Goal: Task Accomplishment & Management: Complete application form

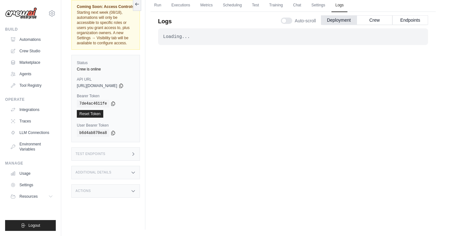
scroll to position [27, 0]
click at [165, 5] on link "Run" at bounding box center [158, 5] width 15 height 13
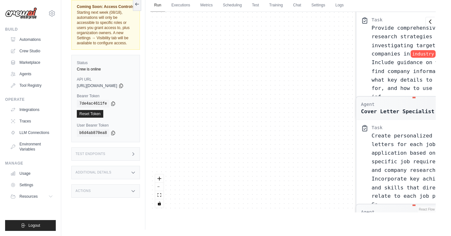
click at [164, 4] on link "Run" at bounding box center [158, 5] width 15 height 13
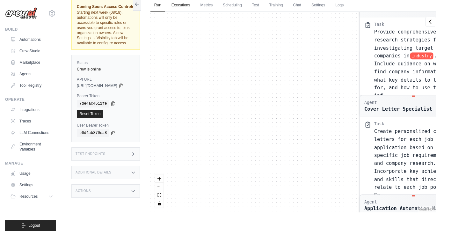
click at [188, 5] on link "Executions" at bounding box center [181, 5] width 26 height 13
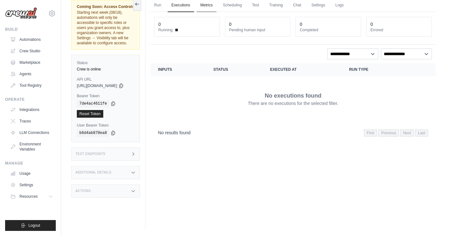
click at [214, 6] on link "Metrics" at bounding box center [207, 5] width 20 height 13
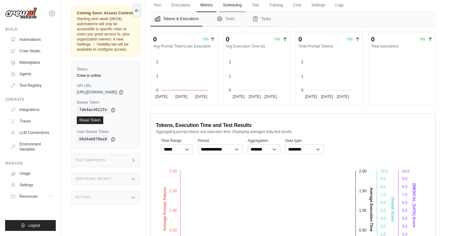
click at [240, 6] on link "Scheduling" at bounding box center [232, 5] width 26 height 13
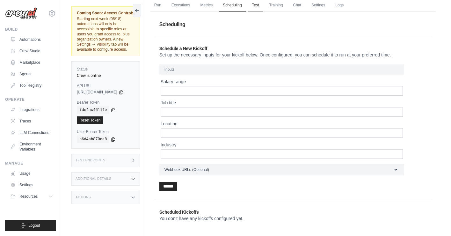
click at [261, 4] on link "Test" at bounding box center [255, 5] width 15 height 13
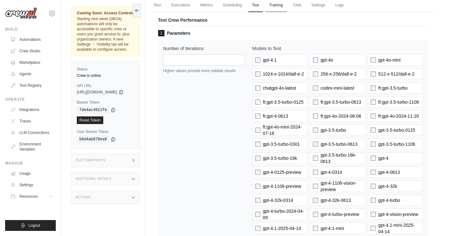
click at [284, 4] on link "Training" at bounding box center [276, 5] width 21 height 13
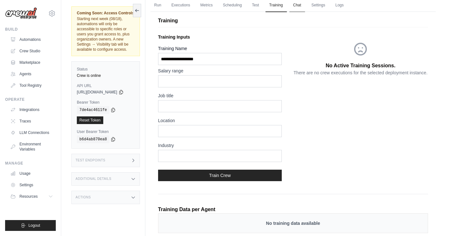
click at [304, 5] on link "Chat" at bounding box center [298, 5] width 16 height 13
click at [33, 40] on link "Automations" at bounding box center [32, 39] width 48 height 10
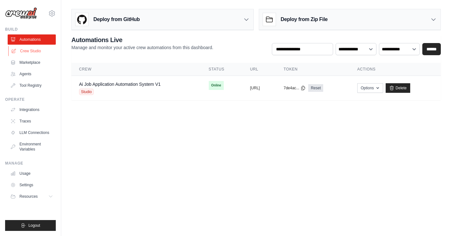
click at [34, 50] on link "Crew Studio" at bounding box center [32, 51] width 48 height 10
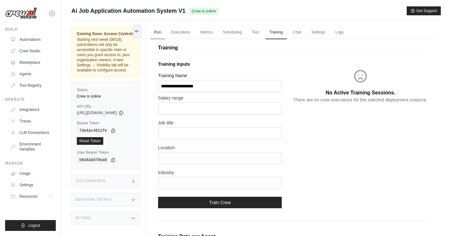
click at [164, 31] on link "Run" at bounding box center [158, 32] width 15 height 13
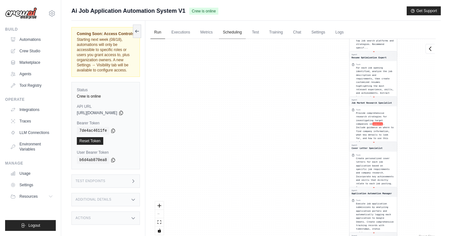
click at [241, 33] on link "Scheduling" at bounding box center [232, 32] width 26 height 13
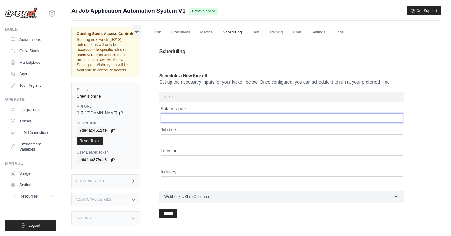
click at [184, 117] on input "Salary range" at bounding box center [282, 118] width 242 height 10
type input "*"
type input "**********"
click at [184, 140] on input "Job title" at bounding box center [282, 139] width 242 height 10
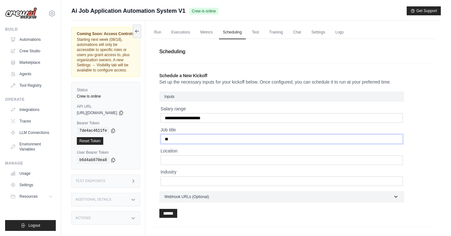
type input "*"
type input "**********"
click at [176, 163] on input "Location" at bounding box center [282, 160] width 242 height 10
type input "***"
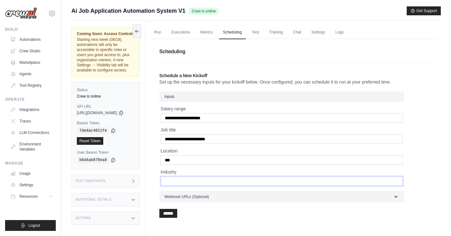
click at [180, 182] on input "Industry" at bounding box center [282, 181] width 242 height 10
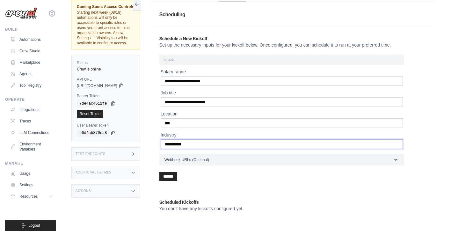
scroll to position [37, 0]
type input "**********"
click at [175, 178] on input "******" at bounding box center [168, 176] width 18 height 9
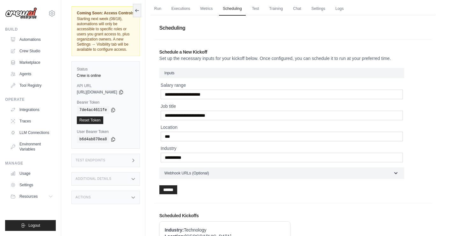
scroll to position [22, 0]
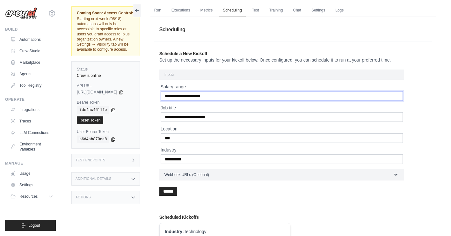
click at [185, 97] on input "**********" at bounding box center [282, 96] width 242 height 10
type input "**********"
click at [184, 119] on input "**********" at bounding box center [282, 117] width 242 height 10
type input "**********"
click at [180, 139] on input "***" at bounding box center [282, 138] width 242 height 10
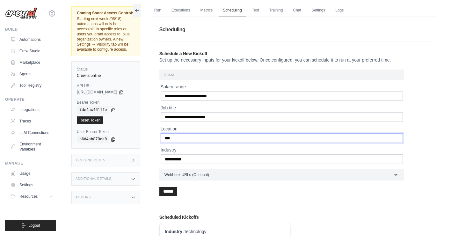
type input "***"
click at [183, 160] on input "**********" at bounding box center [282, 159] width 242 height 10
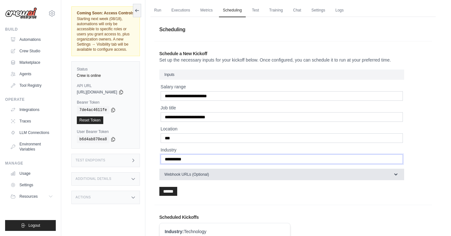
type input "**********"
click at [399, 175] on icon "button" at bounding box center [396, 174] width 6 height 6
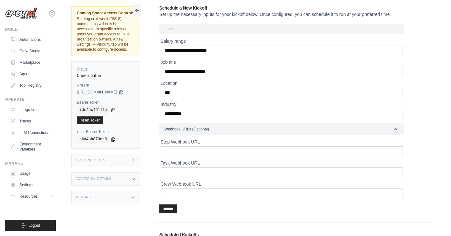
scroll to position [68, 0]
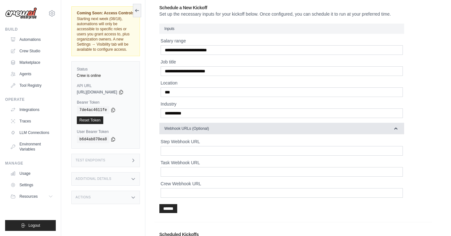
click at [399, 129] on icon "button" at bounding box center [396, 128] width 6 height 6
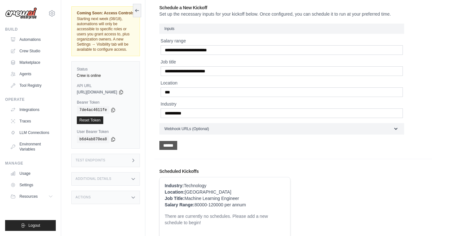
click at [176, 145] on input "******" at bounding box center [168, 145] width 18 height 9
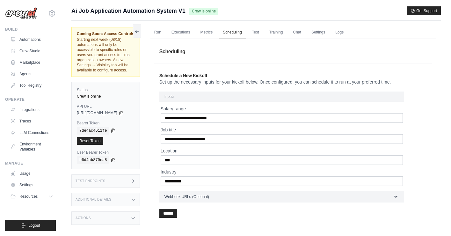
scroll to position [0, 0]
click at [163, 35] on link "Run" at bounding box center [158, 32] width 15 height 13
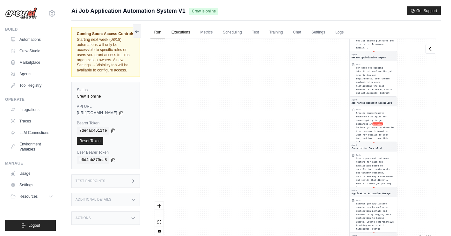
click at [185, 33] on link "Executions" at bounding box center [181, 32] width 26 height 13
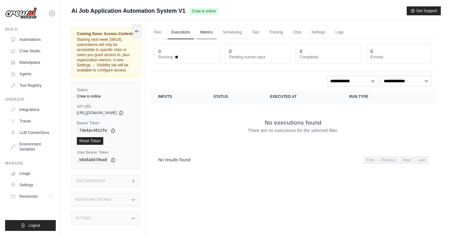
click at [210, 32] on link "Metrics" at bounding box center [207, 32] width 20 height 13
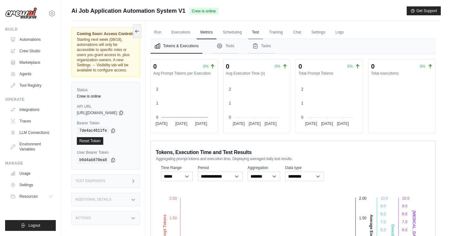
click at [263, 32] on link "Test" at bounding box center [255, 32] width 15 height 13
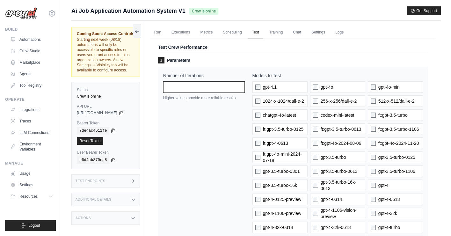
click at [242, 87] on input "*" at bounding box center [204, 86] width 82 height 11
click at [283, 31] on link "Training" at bounding box center [276, 32] width 21 height 13
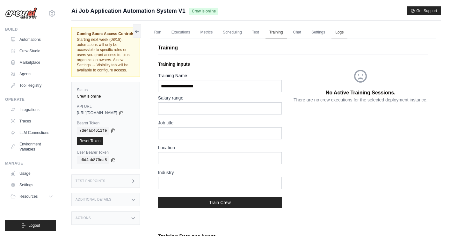
click at [347, 33] on link "Logs" at bounding box center [340, 32] width 16 height 13
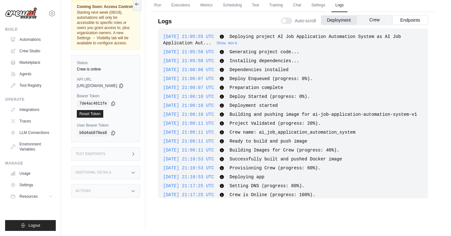
click at [374, 21] on button "Crew" at bounding box center [375, 20] width 36 height 10
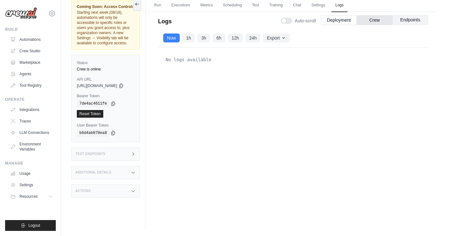
click at [409, 21] on button "Endpoints" at bounding box center [411, 20] width 36 height 10
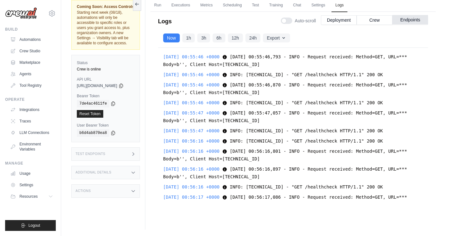
scroll to position [6889, 0]
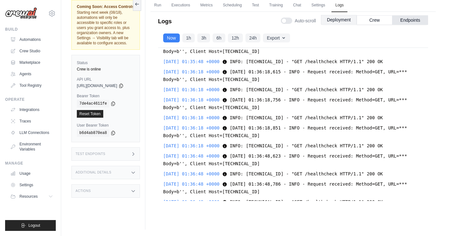
click at [342, 21] on button "Deployment" at bounding box center [339, 20] width 36 height 10
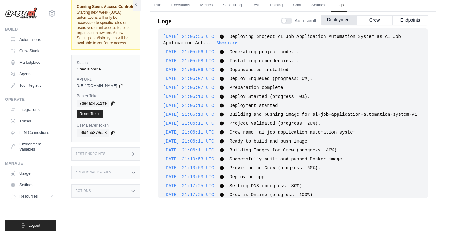
click at [339, 20] on button "Deployment" at bounding box center [339, 20] width 36 height 10
click at [330, 66] on div "2025-08-14 21:05:55 UTC Deploying project AI Job Application Automation System …" at bounding box center [293, 113] width 270 height 170
click at [238, 5] on link "Scheduling" at bounding box center [232, 5] width 26 height 13
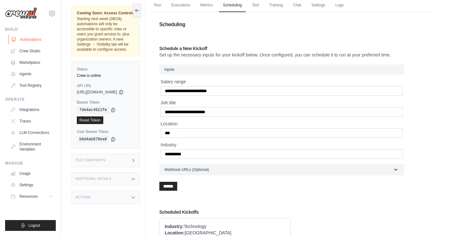
click at [27, 42] on link "Automations" at bounding box center [32, 39] width 48 height 10
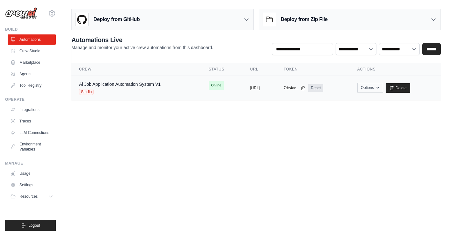
click at [380, 89] on icon "button" at bounding box center [377, 87] width 5 height 5
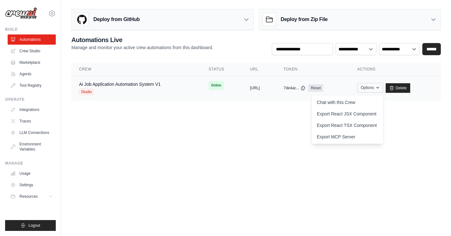
click at [380, 89] on icon "button" at bounding box center [377, 87] width 5 height 5
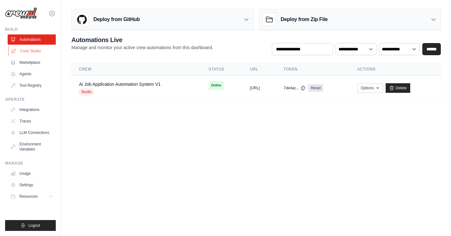
click at [35, 52] on link "Crew Studio" at bounding box center [32, 51] width 48 height 10
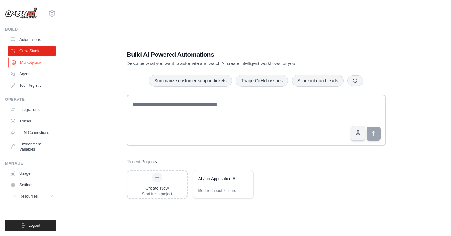
click at [35, 62] on link "Marketplace" at bounding box center [32, 62] width 48 height 10
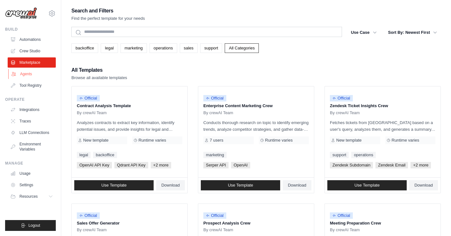
click at [30, 74] on link "Agents" at bounding box center [32, 74] width 48 height 10
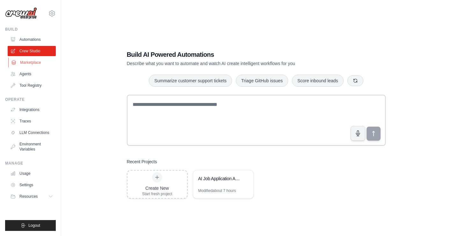
click at [34, 63] on link "Marketplace" at bounding box center [32, 62] width 48 height 10
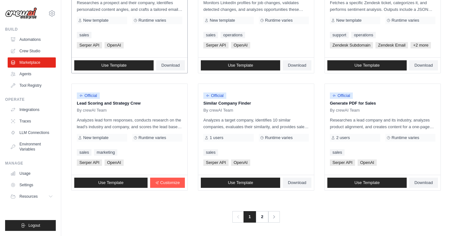
scroll to position [354, 0]
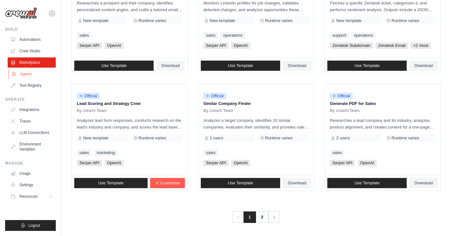
click at [25, 75] on link "Agents" at bounding box center [32, 74] width 48 height 10
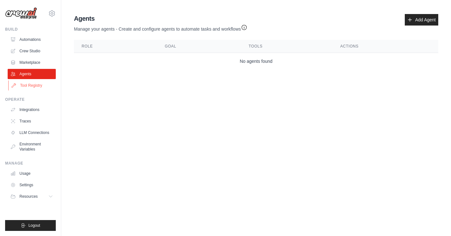
click at [33, 86] on link "Tool Registry" at bounding box center [32, 85] width 48 height 10
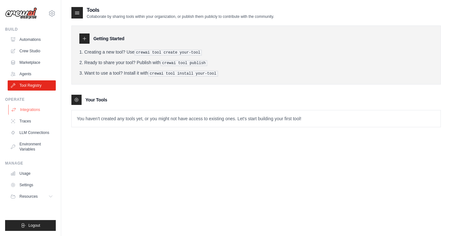
click at [30, 111] on link "Integrations" at bounding box center [32, 110] width 48 height 10
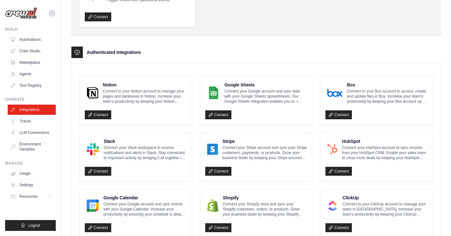
scroll to position [114, 0]
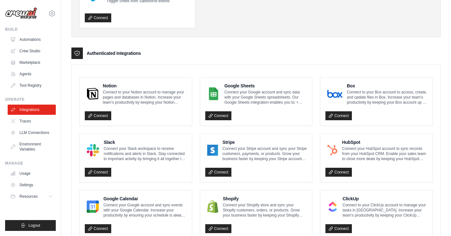
click at [251, 100] on p "Connect your Google account and sync data with your Google Sheets spreadsheets.…" at bounding box center [266, 97] width 83 height 15
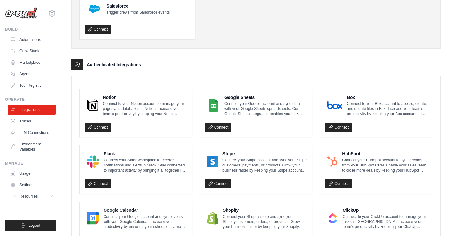
scroll to position [99, 0]
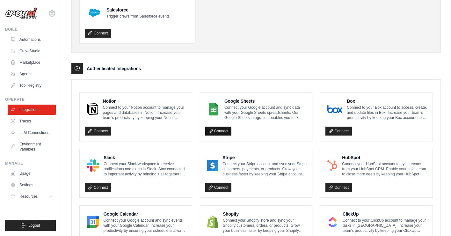
click at [221, 132] on link "Connect" at bounding box center [218, 131] width 26 height 9
click at [33, 110] on link "Integrations" at bounding box center [32, 110] width 48 height 10
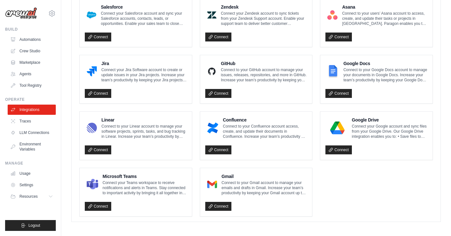
scroll to position [383, 0]
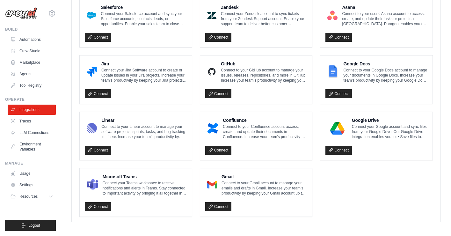
click at [251, 181] on p "Connect to your Gmail account to manage your emails and drafts in Gmail. Increa…" at bounding box center [264, 188] width 85 height 15
click at [223, 204] on link "Connect" at bounding box center [218, 206] width 26 height 9
click at [34, 110] on link "Integrations" at bounding box center [32, 110] width 48 height 10
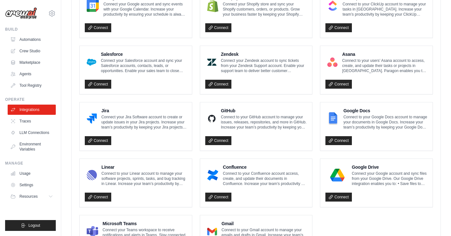
scroll to position [344, 0]
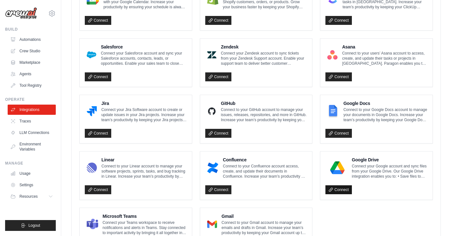
click at [343, 188] on link "Connect" at bounding box center [339, 189] width 26 height 9
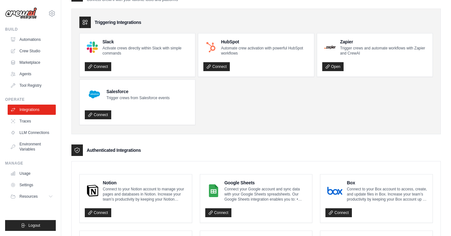
scroll to position [38, 0]
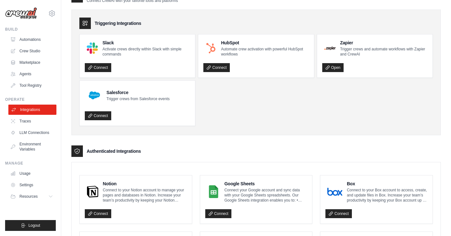
click at [31, 108] on link "Integrations" at bounding box center [32, 110] width 48 height 10
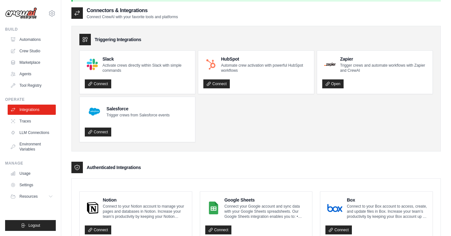
scroll to position [21, 0]
click at [24, 145] on link "Environment Variables" at bounding box center [32, 146] width 48 height 15
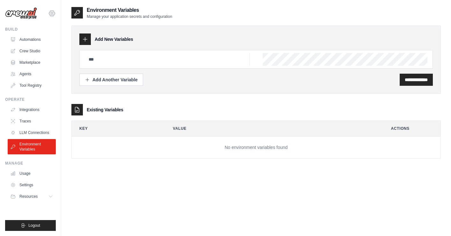
click at [52, 12] on icon at bounding box center [52, 14] width 8 height 8
click at [141, 188] on div "**********" at bounding box center [256, 124] width 370 height 236
click at [25, 173] on link "Usage" at bounding box center [32, 173] width 48 height 10
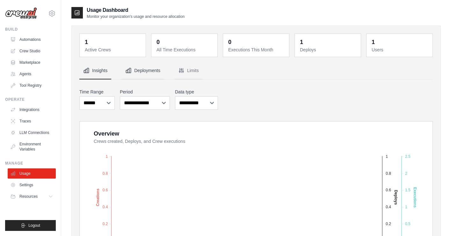
click at [140, 73] on button "Deployments" at bounding box center [143, 70] width 43 height 17
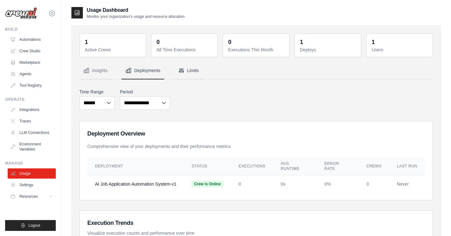
click at [192, 73] on button "Limits" at bounding box center [188, 70] width 28 height 17
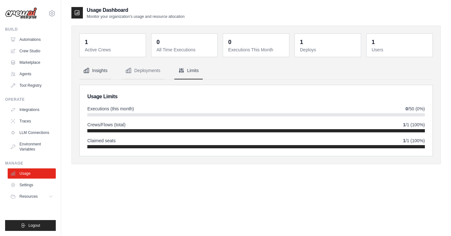
click at [101, 72] on button "Insights" at bounding box center [95, 70] width 32 height 17
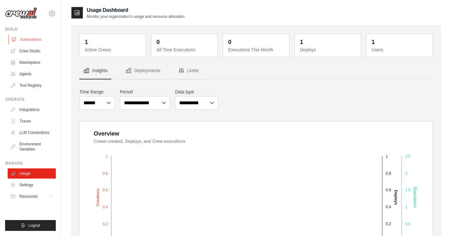
click at [39, 40] on link "Automations" at bounding box center [32, 39] width 48 height 10
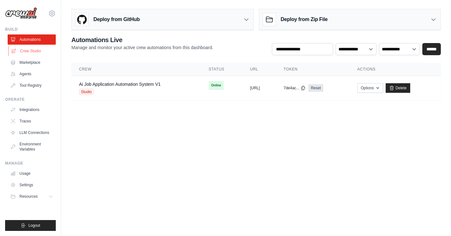
click at [34, 52] on link "Crew Studio" at bounding box center [32, 51] width 48 height 10
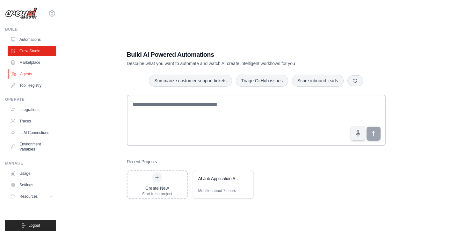
click at [33, 74] on link "Agents" at bounding box center [32, 74] width 48 height 10
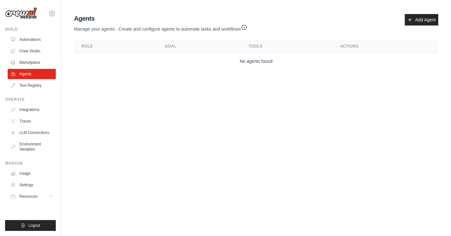
click at [26, 14] on img at bounding box center [21, 13] width 32 height 12
click at [33, 53] on link "Crew Studio" at bounding box center [32, 51] width 48 height 10
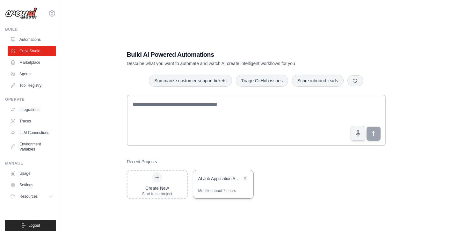
click at [215, 185] on div "AI Job Application Automation System" at bounding box center [223, 179] width 60 height 18
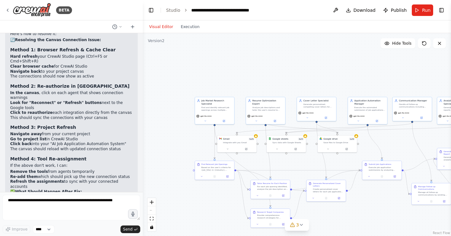
scroll to position [10033, 0]
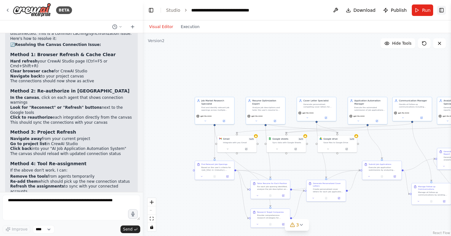
click at [443, 10] on button "Toggle Right Sidebar" at bounding box center [441, 10] width 9 height 9
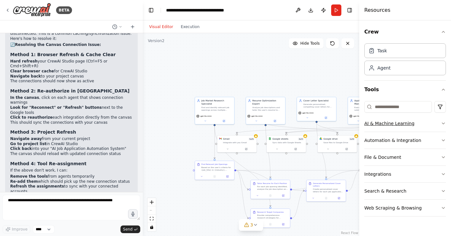
click at [444, 122] on icon "button" at bounding box center [443, 123] width 5 height 5
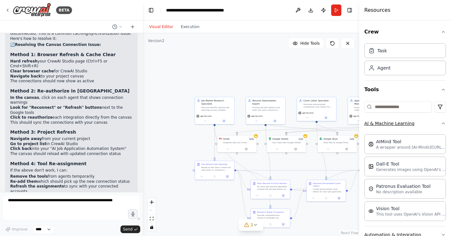
click at [444, 122] on icon "button" at bounding box center [443, 123] width 5 height 5
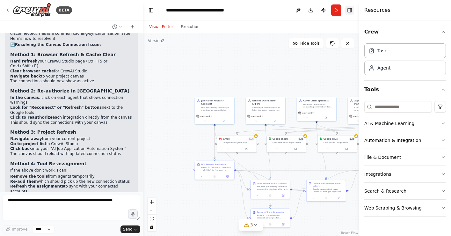
click at [350, 10] on button "Toggle Right Sidebar" at bounding box center [349, 10] width 9 height 9
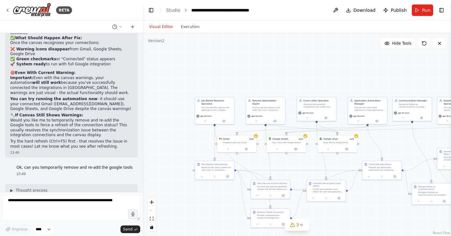
scroll to position [10191, 0]
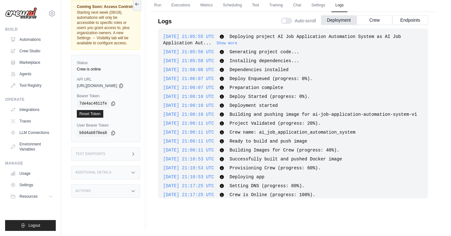
scroll to position [14, 0]
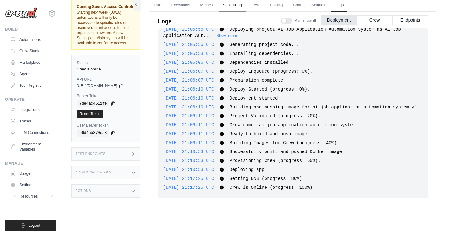
click at [239, 5] on link "Scheduling" at bounding box center [232, 5] width 26 height 13
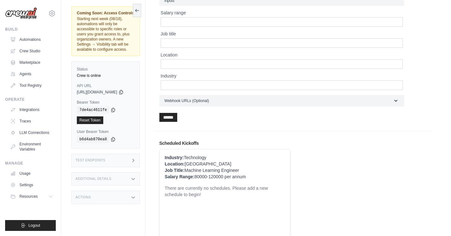
scroll to position [96, 0]
click at [136, 176] on icon at bounding box center [133, 178] width 5 height 5
click at [136, 195] on icon at bounding box center [133, 197] width 5 height 5
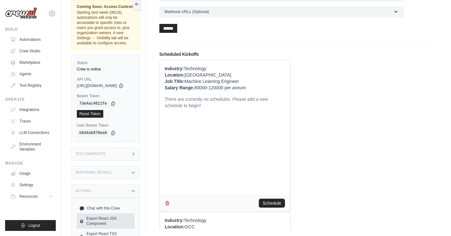
scroll to position [185, 0]
click at [136, 188] on icon at bounding box center [133, 190] width 5 height 5
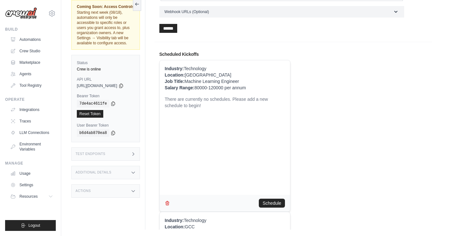
click at [136, 188] on icon at bounding box center [133, 190] width 5 height 5
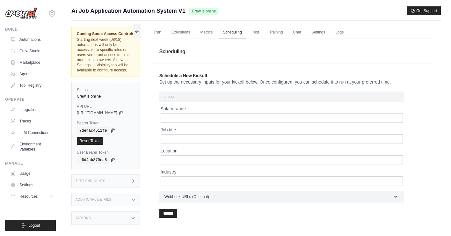
scroll to position [0, 0]
